Goal: Check status: Check status

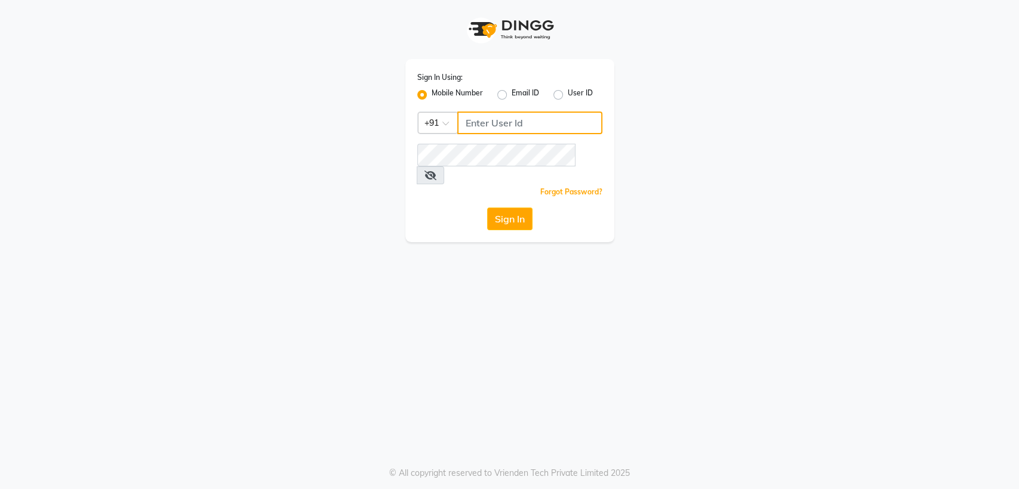
click at [552, 122] on input "Username" at bounding box center [529, 123] width 145 height 23
type input "8894060737"
click at [512, 208] on button "Sign In" at bounding box center [509, 219] width 45 height 23
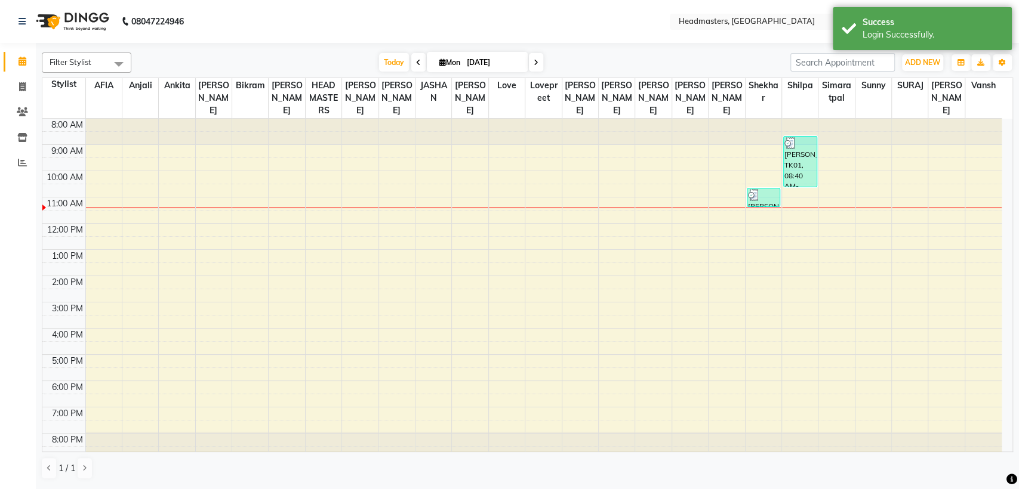
click at [416, 63] on icon at bounding box center [418, 62] width 5 height 7
type input "[DATE]"
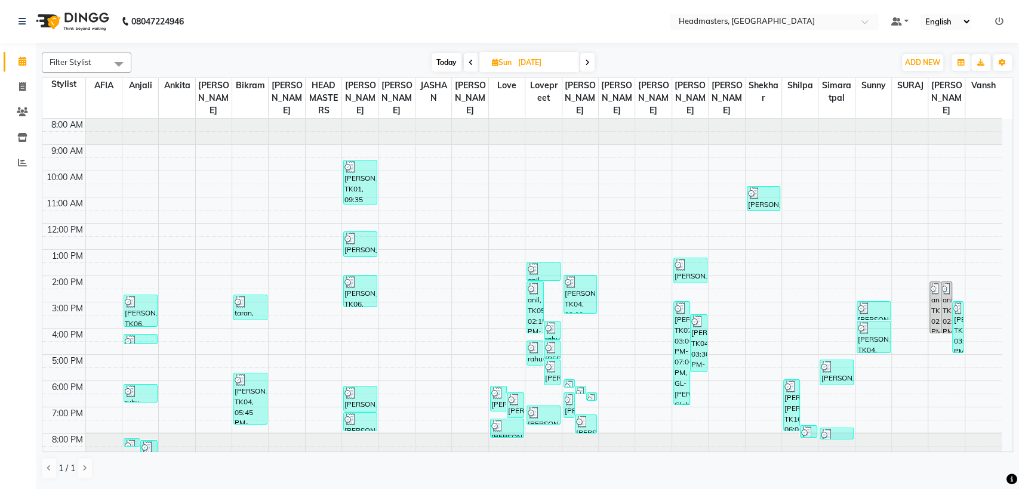
scroll to position [5, 0]
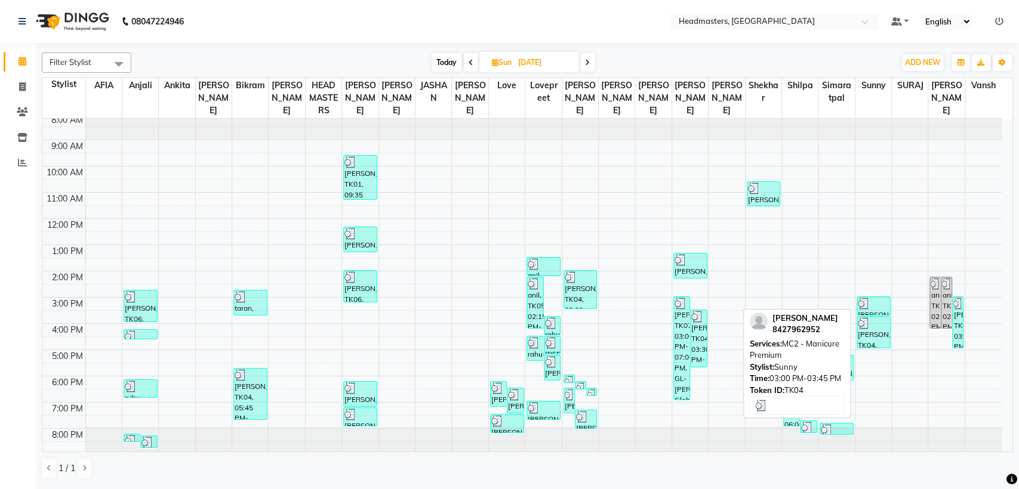
click at [875, 304] on div at bounding box center [874, 304] width 32 height 12
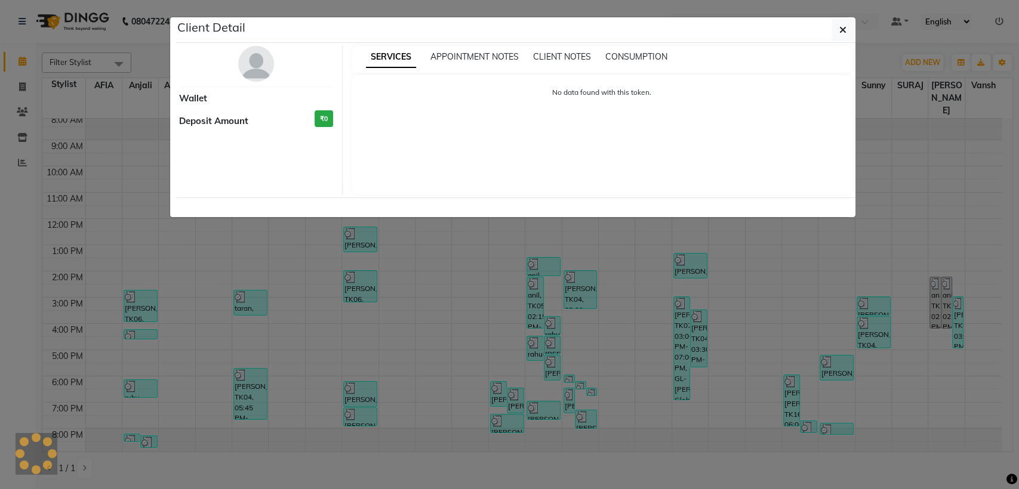
select select "3"
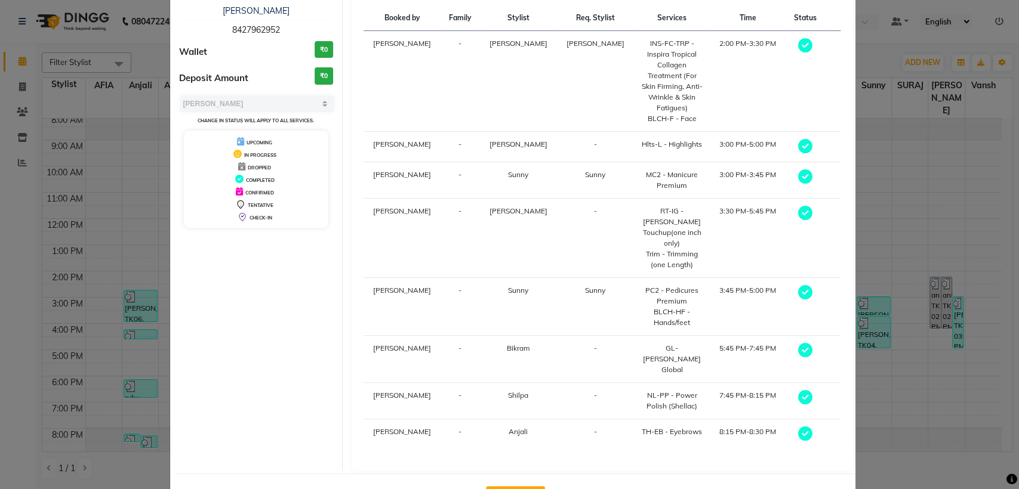
scroll to position [0, 0]
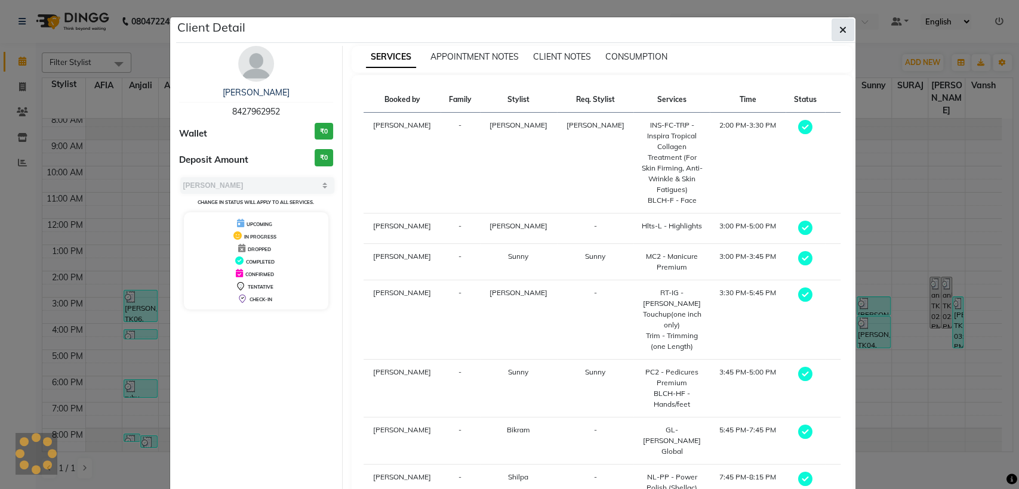
click at [840, 24] on span "button" at bounding box center [842, 30] width 7 height 12
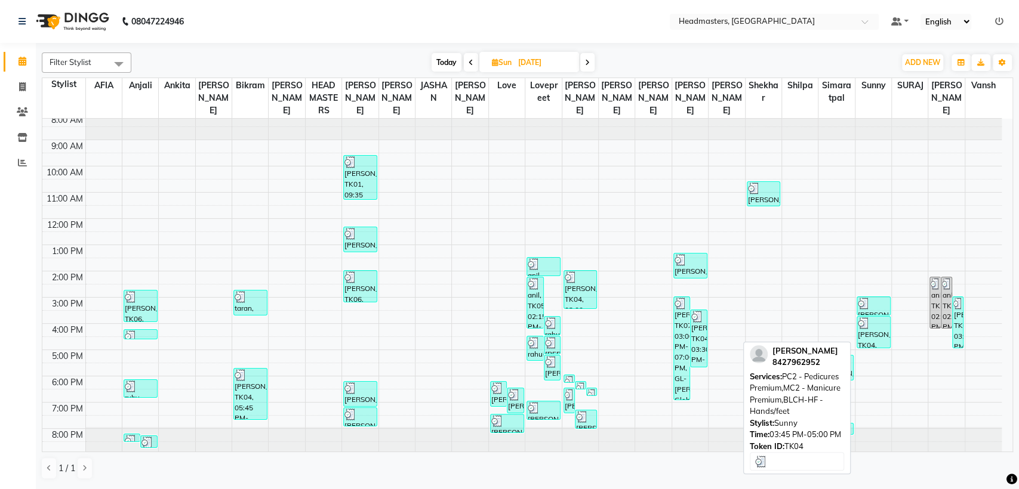
click at [870, 331] on div "[PERSON_NAME], TK04, 03:45 PM-05:00 PM, PC2 - Pedicures Premium,MC2 - Manicure …" at bounding box center [873, 332] width 33 height 31
select select "3"
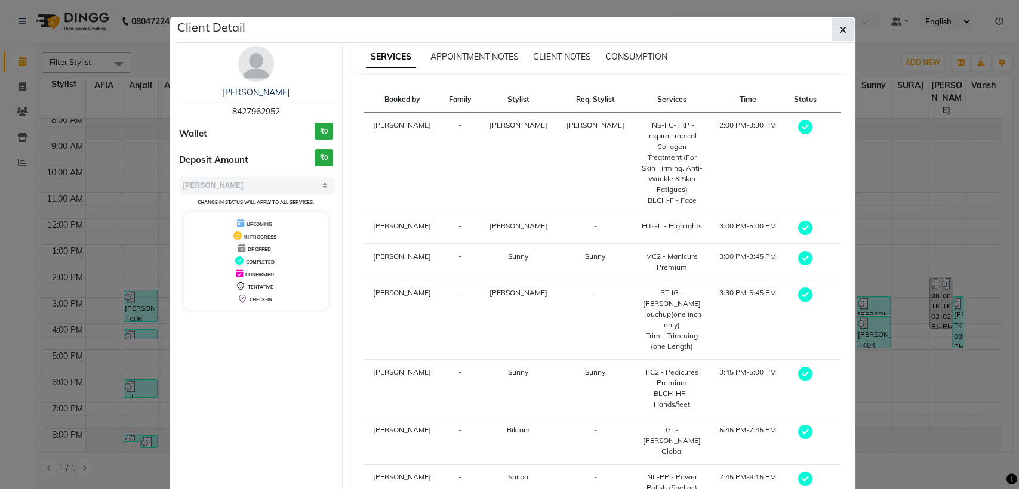
click at [832, 33] on button "button" at bounding box center [843, 30] width 23 height 23
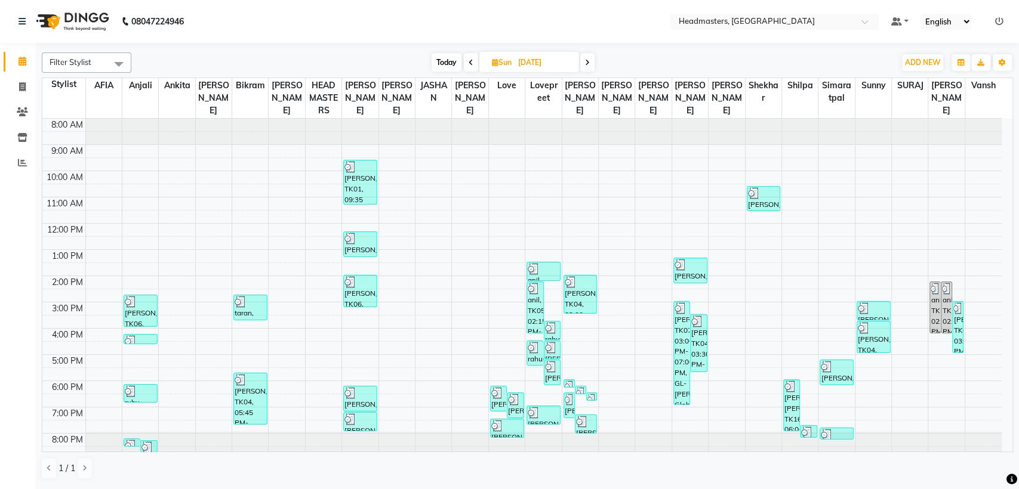
scroll to position [5, 0]
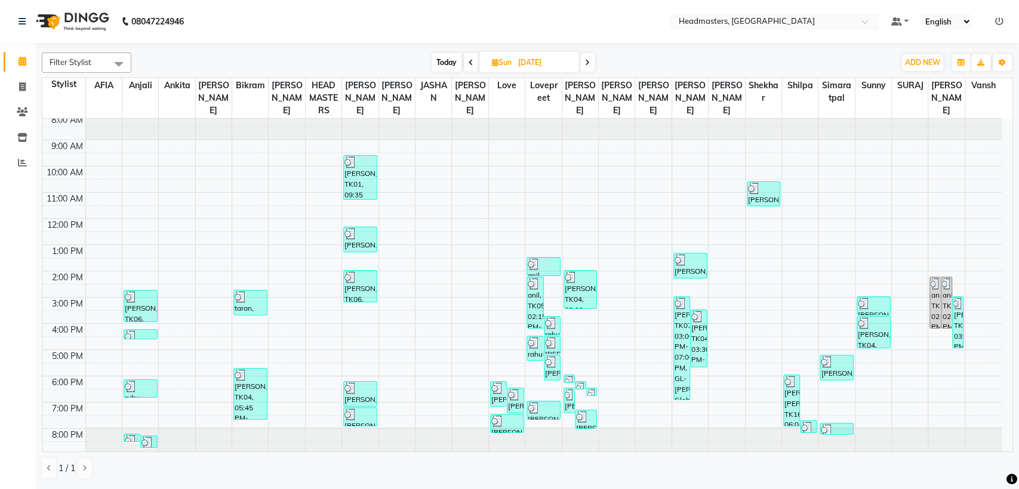
click at [587, 64] on icon at bounding box center [587, 62] width 5 height 7
type input "[DATE]"
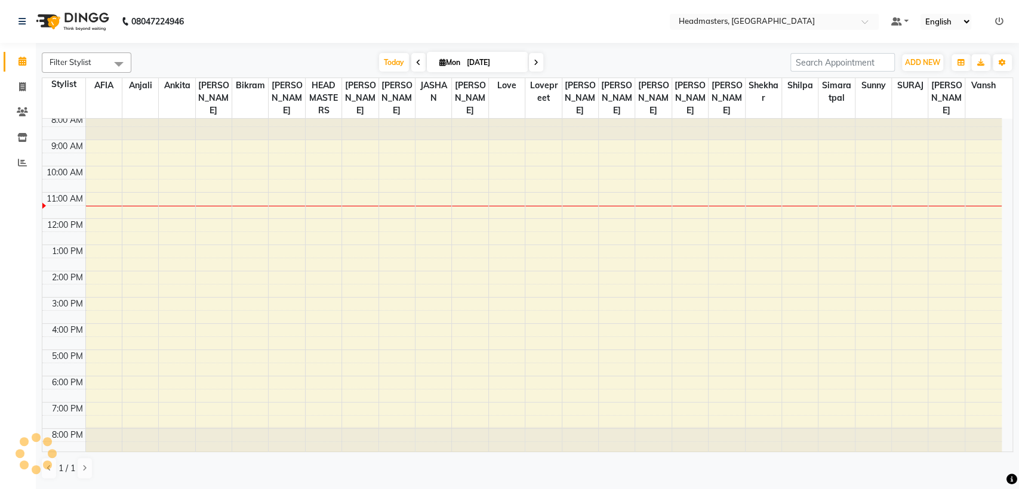
scroll to position [0, 0]
